Goal: Transaction & Acquisition: Purchase product/service

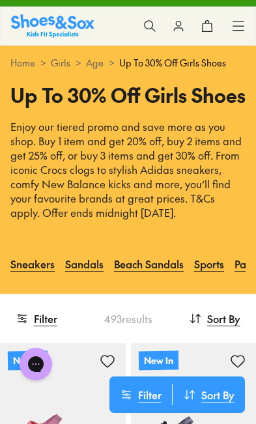
scroll to position [25, 0]
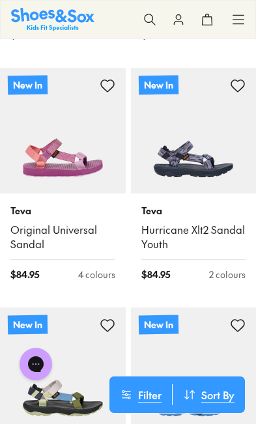
scroll to position [413, 0]
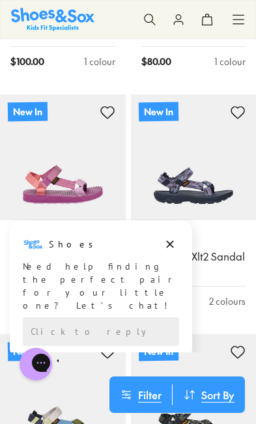
click at [145, 15] on icon at bounding box center [149, 19] width 13 height 13
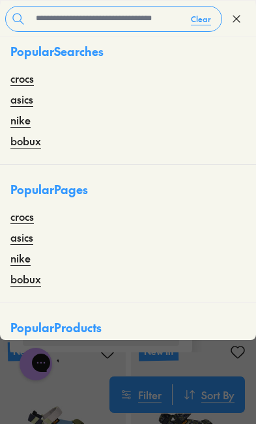
click at [70, 2] on div "Clear Close" at bounding box center [128, 19] width 256 height 36
click at [85, 23] on input "text" at bounding box center [106, 19] width 150 height 25
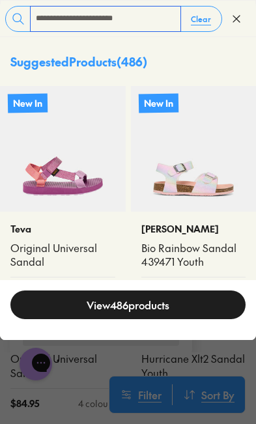
type input "**********"
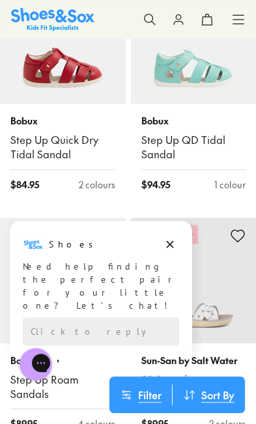
scroll to position [2911, 0]
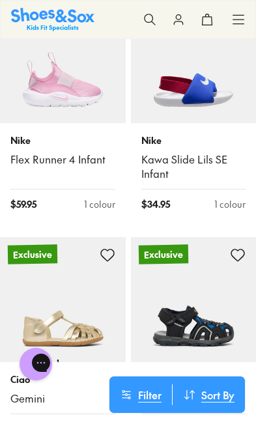
scroll to position [11468, 0]
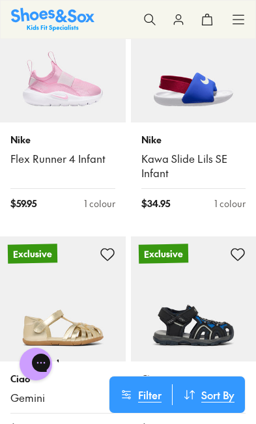
click at [55, 246] on img at bounding box center [63, 299] width 126 height 126
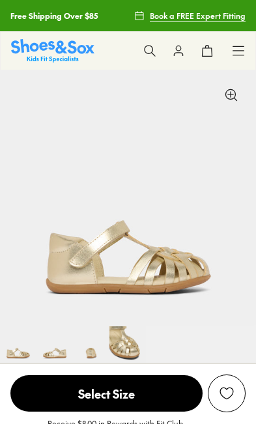
select select "*"
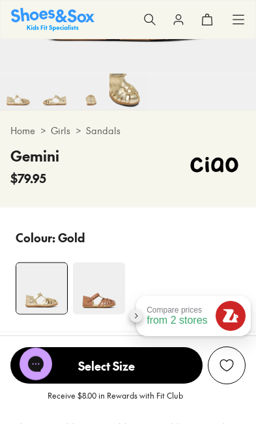
scroll to position [253, 0]
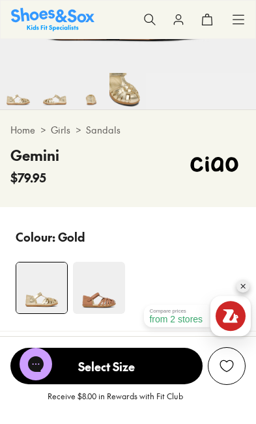
click at [102, 296] on img at bounding box center [99, 288] width 52 height 52
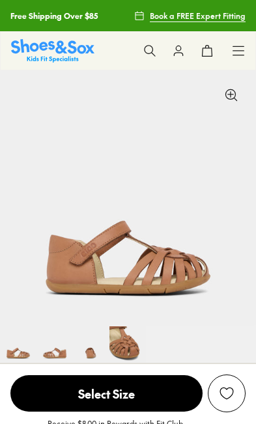
select select "*"
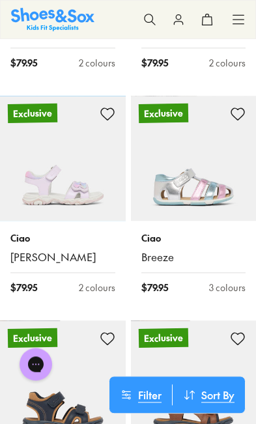
scroll to position [2592, 0]
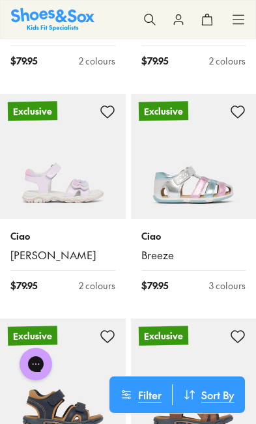
click at [204, 180] on img at bounding box center [194, 157] width 126 height 126
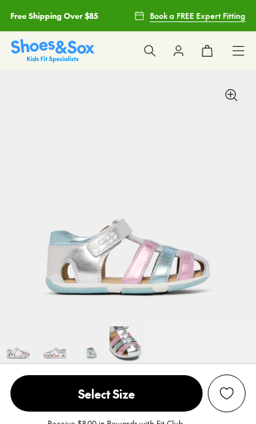
select select "*"
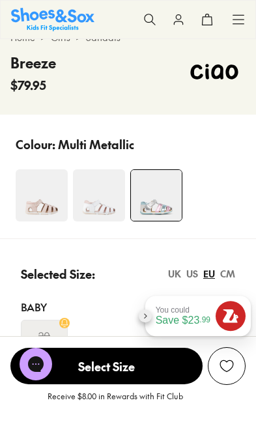
scroll to position [344, 0]
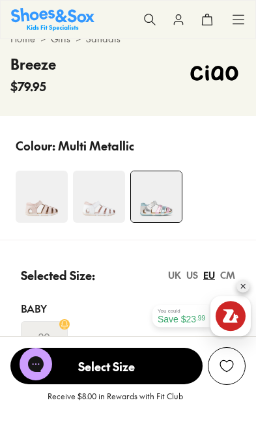
click at [47, 206] on img at bounding box center [42, 196] width 52 height 52
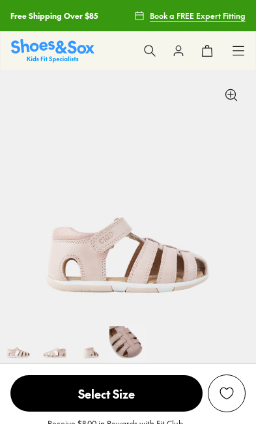
select select "*"
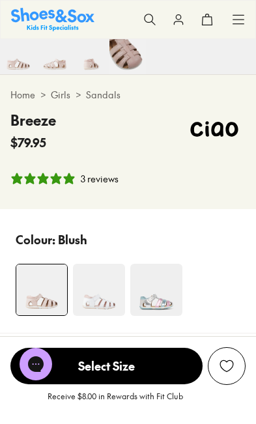
scroll to position [289, 0]
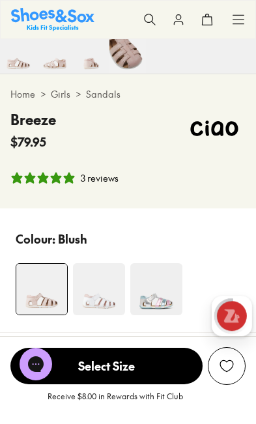
click at [100, 282] on img at bounding box center [99, 289] width 52 height 52
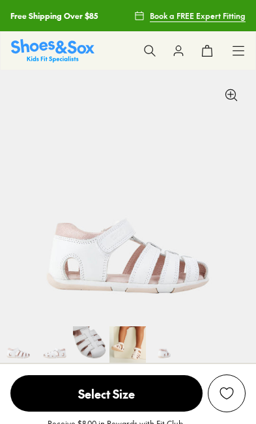
select select "*"
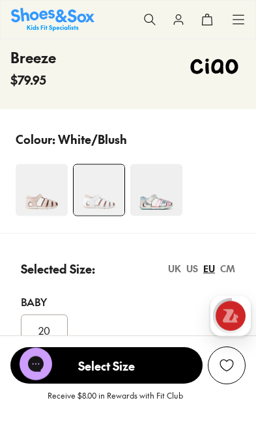
scroll to position [352, 0]
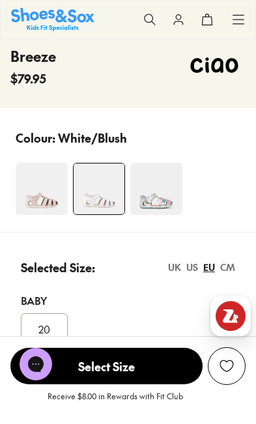
click at [159, 185] on img at bounding box center [156, 189] width 52 height 52
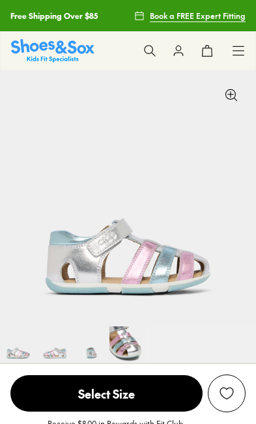
select select "*"
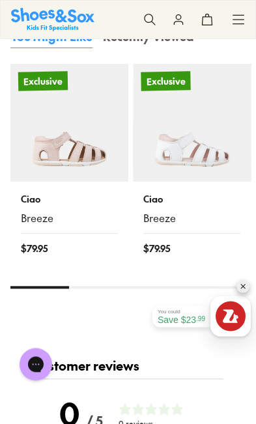
scroll to position [1600, 0]
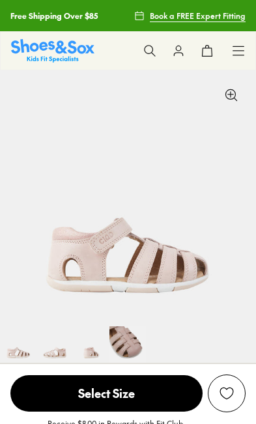
scroll to position [289, 0]
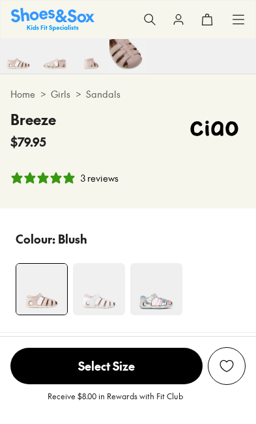
select select "*"
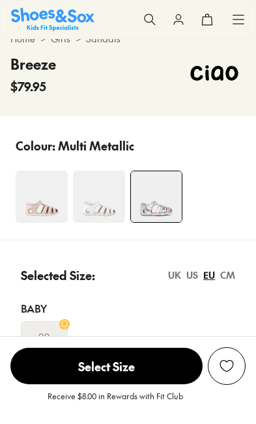
select select "*"
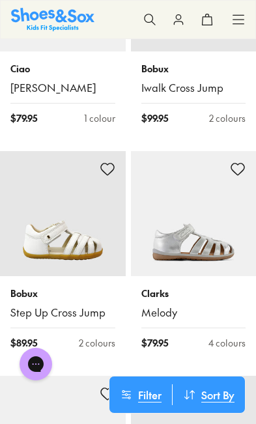
scroll to position [4109, 0]
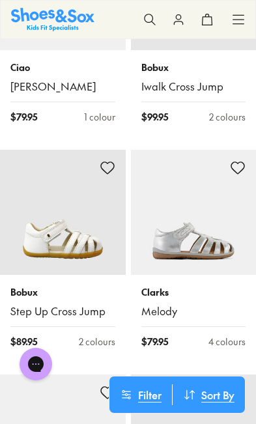
click at [198, 214] on img at bounding box center [194, 213] width 126 height 126
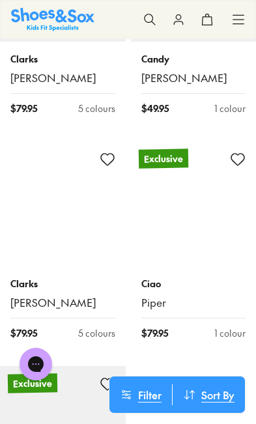
scroll to position [9388, 0]
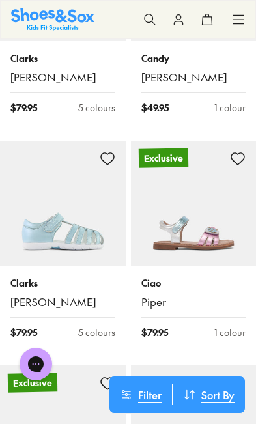
click at [64, 157] on img at bounding box center [63, 204] width 126 height 126
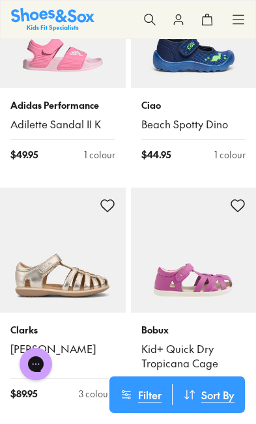
scroll to position [10030, 0]
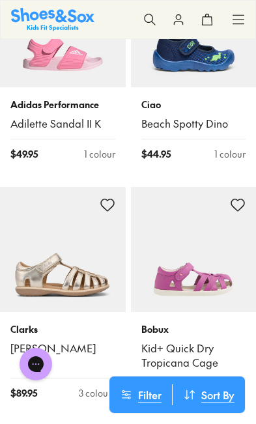
click at [208, 204] on img at bounding box center [194, 250] width 126 height 126
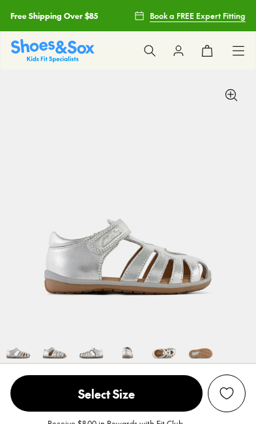
select select "*"
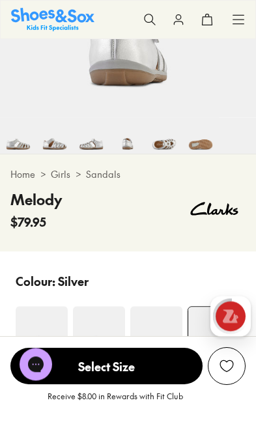
scroll to position [210, 0]
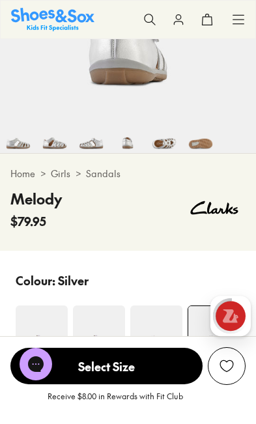
click at [157, 346] on img at bounding box center [156, 331] width 52 height 52
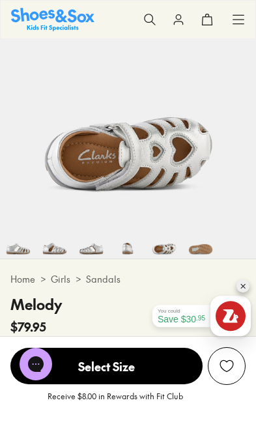
scroll to position [0, 1023]
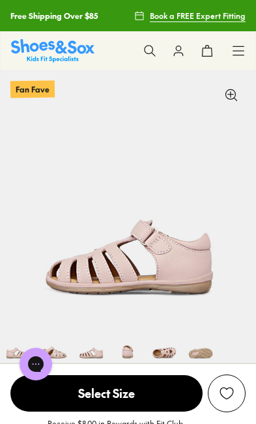
select select "*"
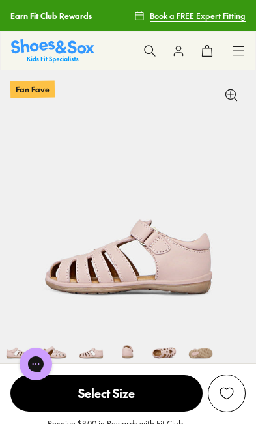
scroll to position [0, 511]
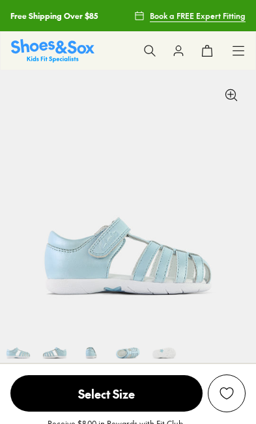
select select "*"
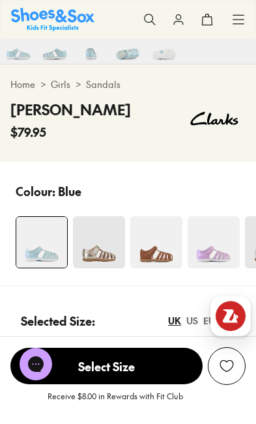
scroll to position [299, 0]
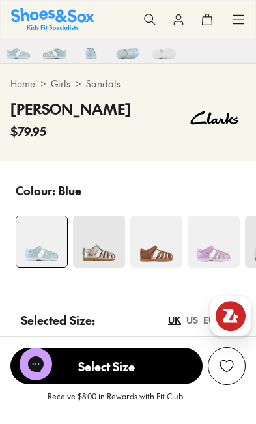
click at [213, 251] on img at bounding box center [213, 241] width 52 height 52
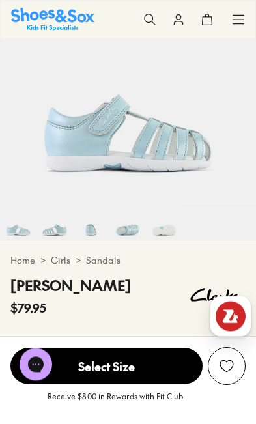
scroll to position [123, 0]
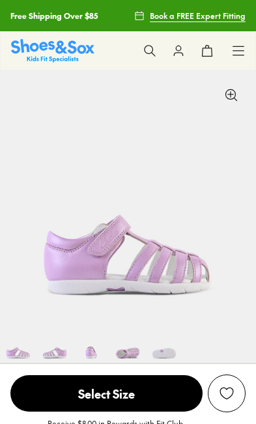
select select "*"
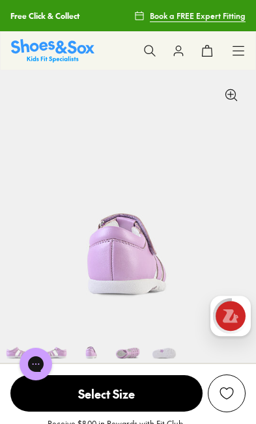
scroll to position [0, 511]
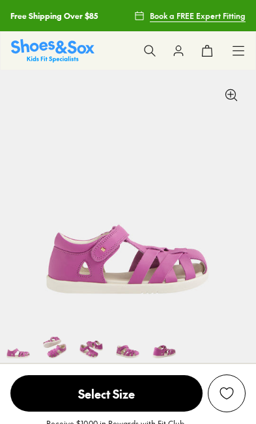
select select "*"
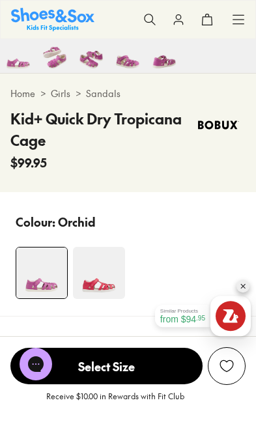
scroll to position [284, 0]
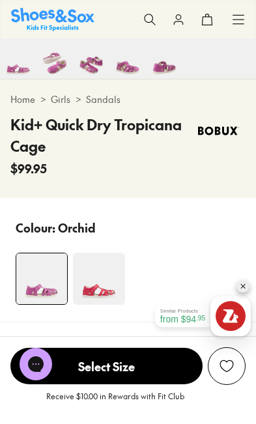
click at [100, 283] on img at bounding box center [99, 278] width 52 height 52
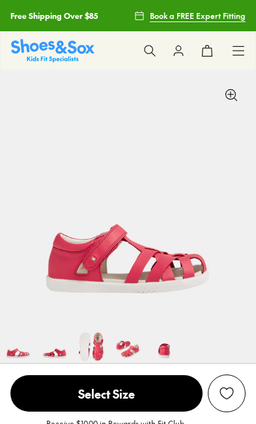
select select "*"
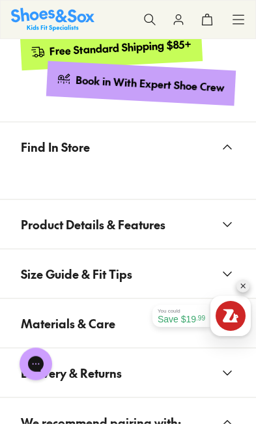
scroll to position [1027, 0]
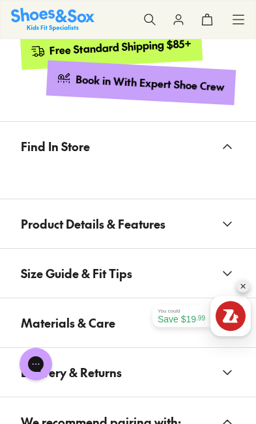
click at [187, 221] on button "Product Details & Features" at bounding box center [128, 223] width 256 height 49
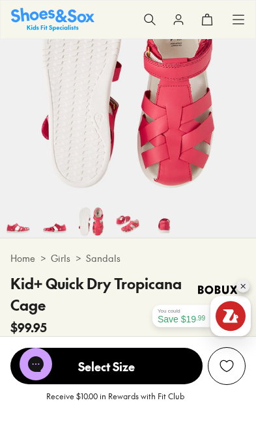
scroll to position [130, 0]
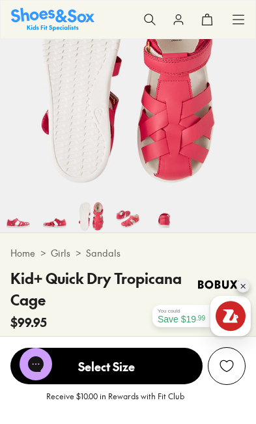
click at [36, 78] on img at bounding box center [128, 68] width 256 height 256
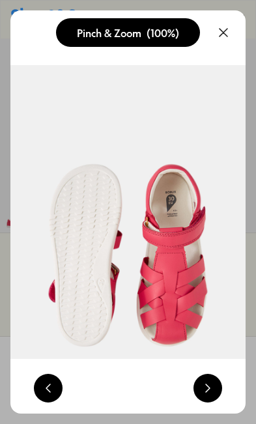
click at [217, 33] on button at bounding box center [223, 32] width 29 height 29
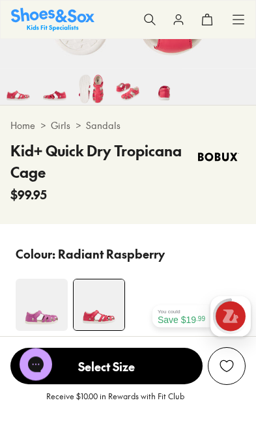
scroll to position [256, 0]
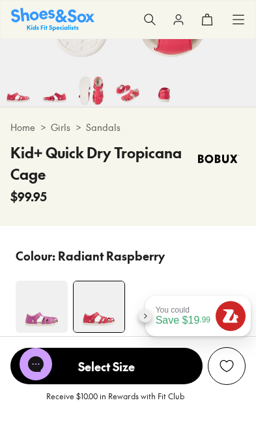
click at [43, 303] on img at bounding box center [42, 306] width 52 height 52
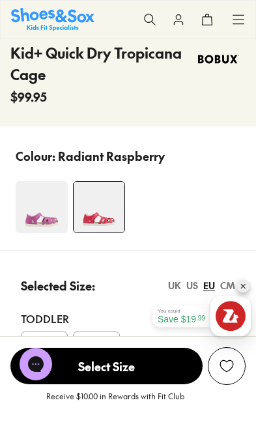
scroll to position [343, 0]
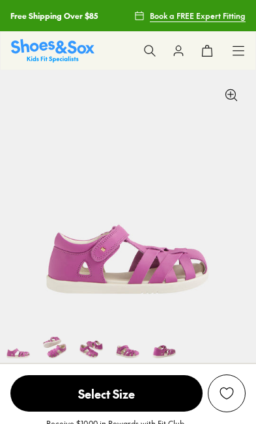
select select "*"
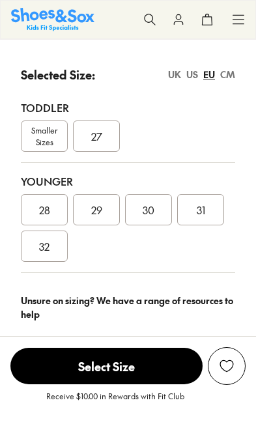
select select "*"
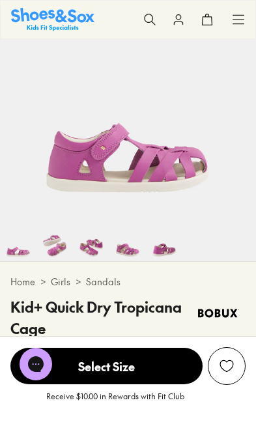
scroll to position [210, 0]
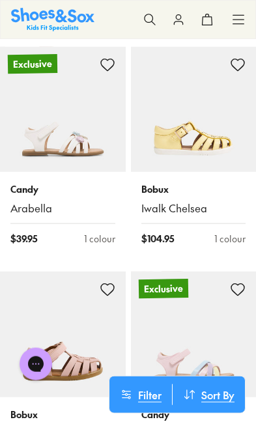
scroll to position [3312, 0]
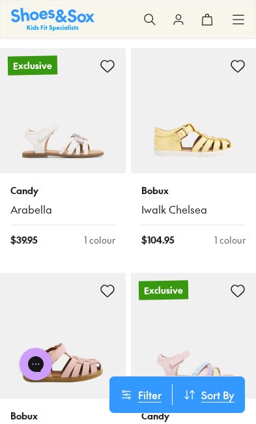
click at [197, 139] on img at bounding box center [194, 111] width 126 height 126
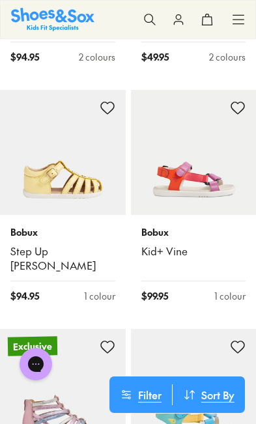
scroll to position [4185, 0]
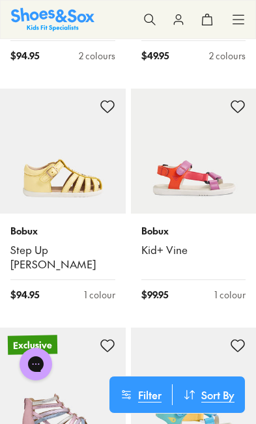
click at [67, 157] on img at bounding box center [63, 151] width 126 height 126
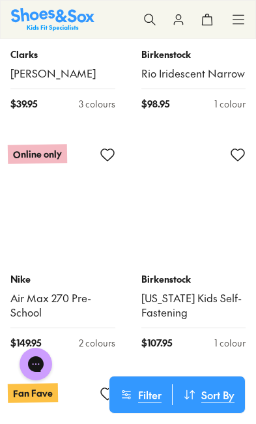
scroll to position [7553, 0]
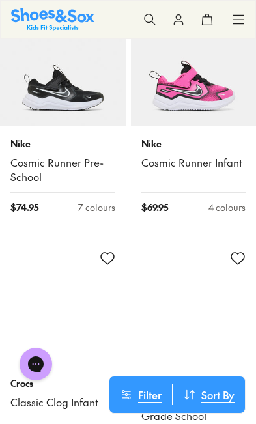
scroll to position [13997, 0]
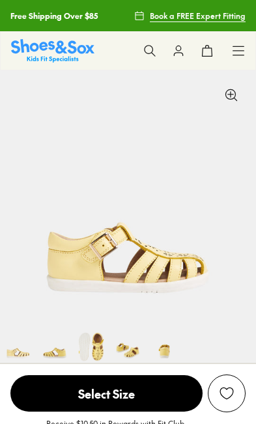
scroll to position [0, 186]
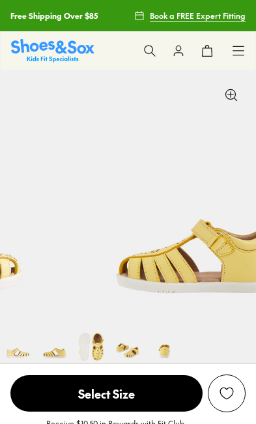
select select "*"
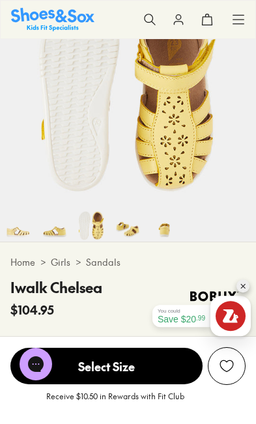
scroll to position [0, 511]
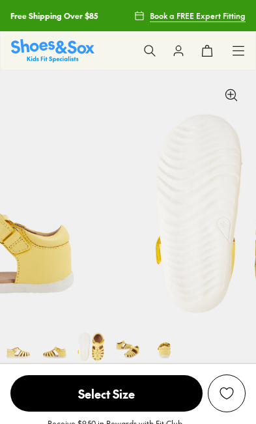
select select "*"
